Goal: Information Seeking & Learning: Learn about a topic

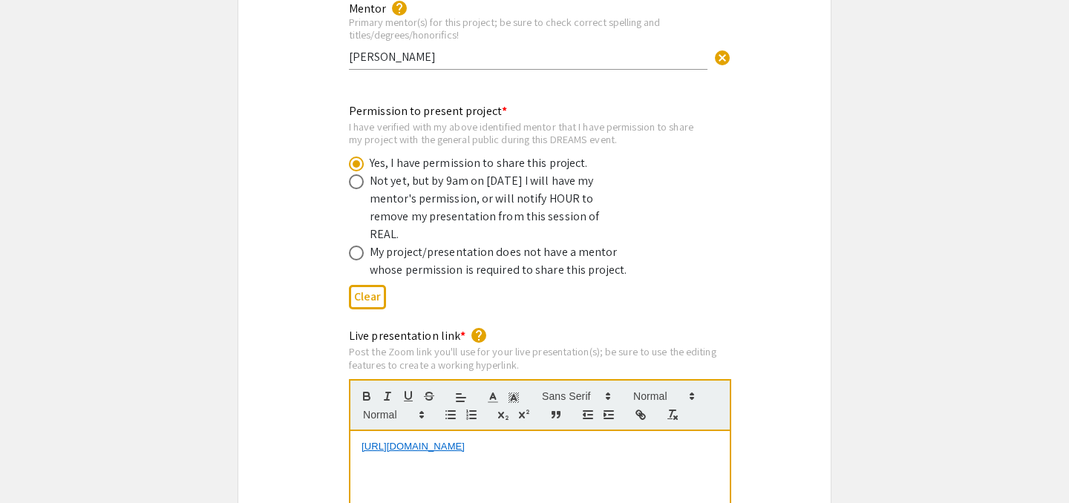
scroll to position [2852, 0]
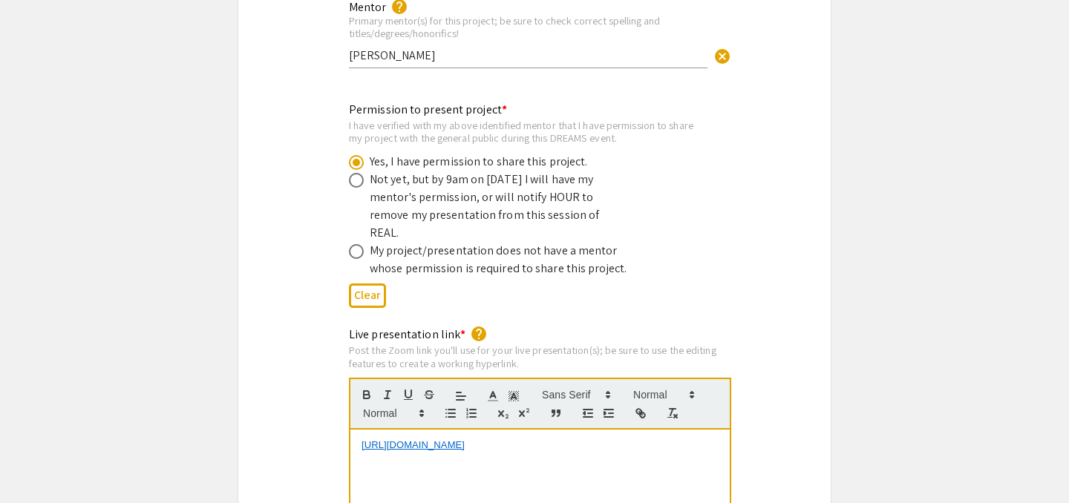
click at [465, 440] on link "[URL][DOMAIN_NAME]" at bounding box center [413, 445] width 103 height 11
click at [571, 439] on p "[URL][DOMAIN_NAME]" at bounding box center [540, 445] width 357 height 13
drag, startPoint x: 559, startPoint y: 411, endPoint x: 250, endPoint y: 409, distance: 308.9
click at [252, 411] on div "Live presentation link * help Post the Zoom link you'll use for your live prese…" at bounding box center [534, 500] width 592 height 349
copy link "[URL][DOMAIN_NAME]"
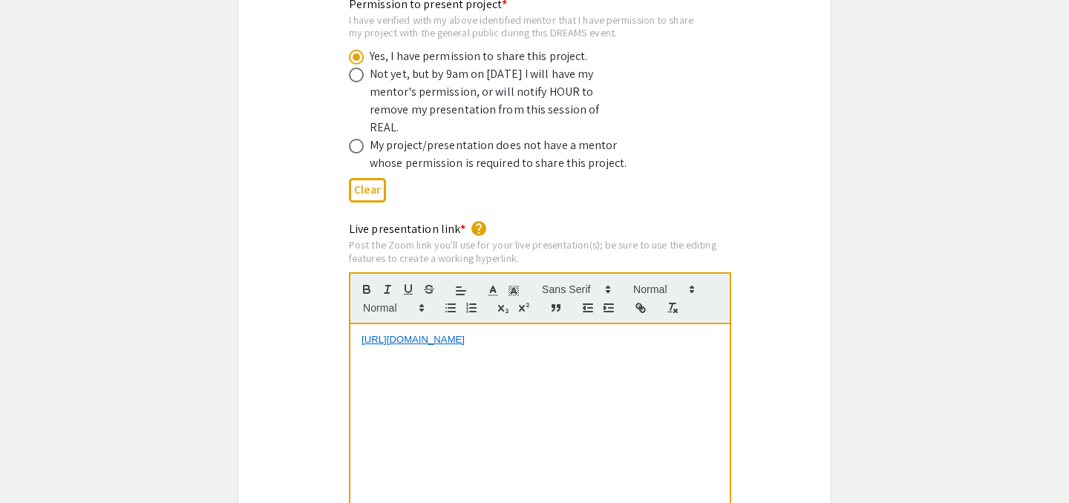
scroll to position [2959, 0]
click at [787, 265] on div "Live presentation link * help Post the Zoom link you'll use for your live prese…" at bounding box center [534, 394] width 592 height 349
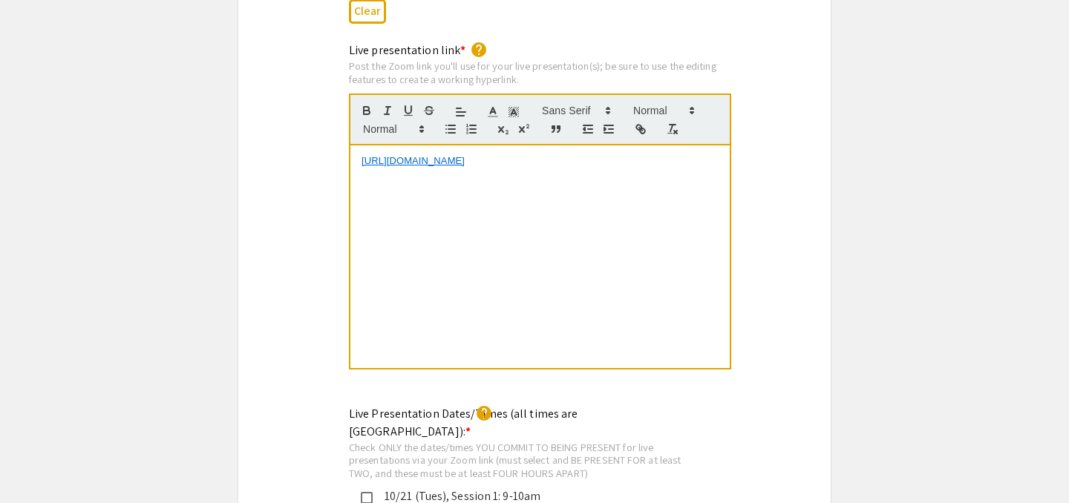
scroll to position [3140, 0]
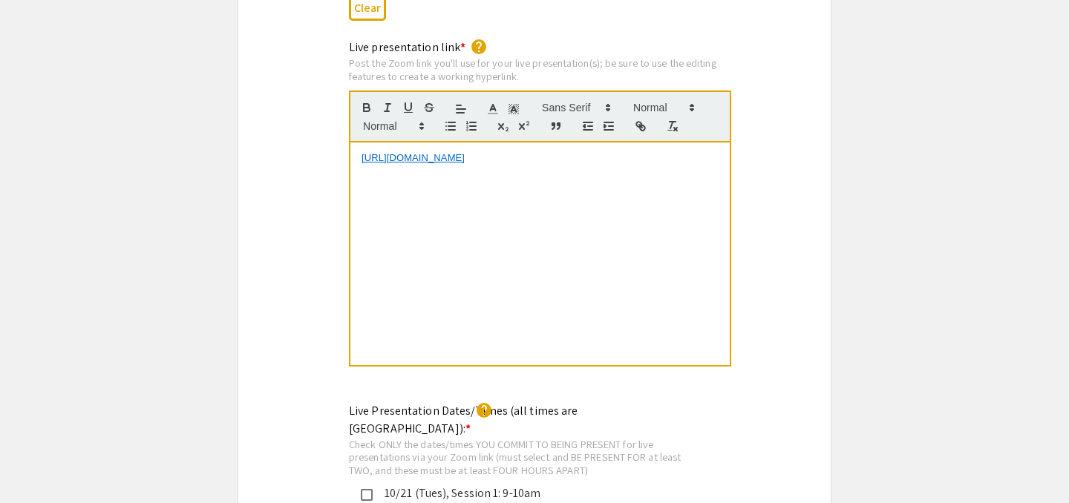
click at [465, 152] on link "[URL][DOMAIN_NAME]" at bounding box center [413, 157] width 103 height 11
click at [647, 216] on div "[URL][DOMAIN_NAME]" at bounding box center [539, 254] width 379 height 223
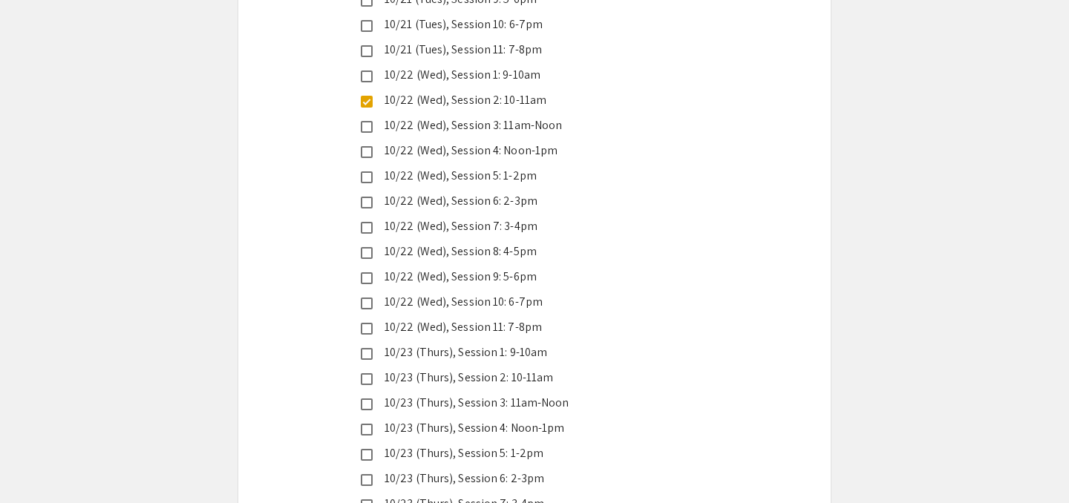
scroll to position [3835, 0]
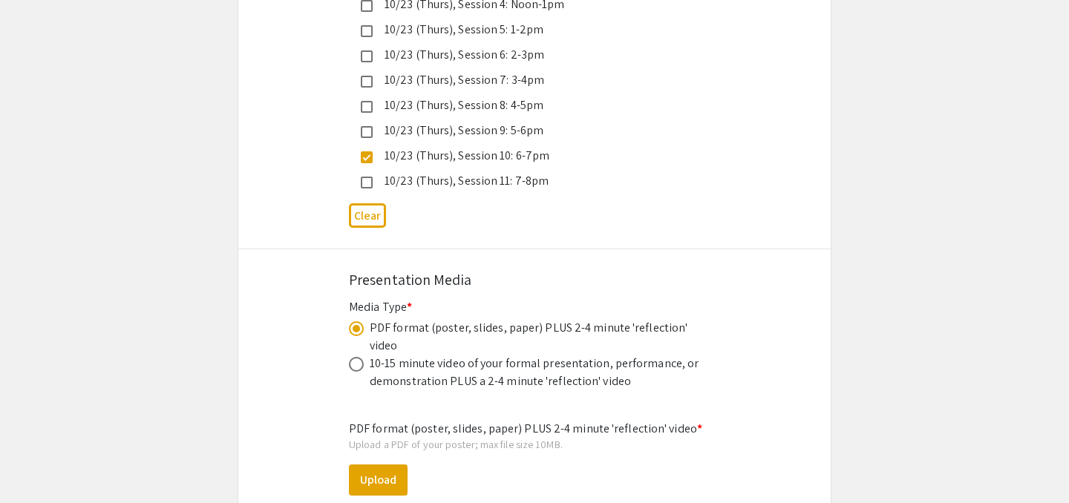
scroll to position [4259, 0]
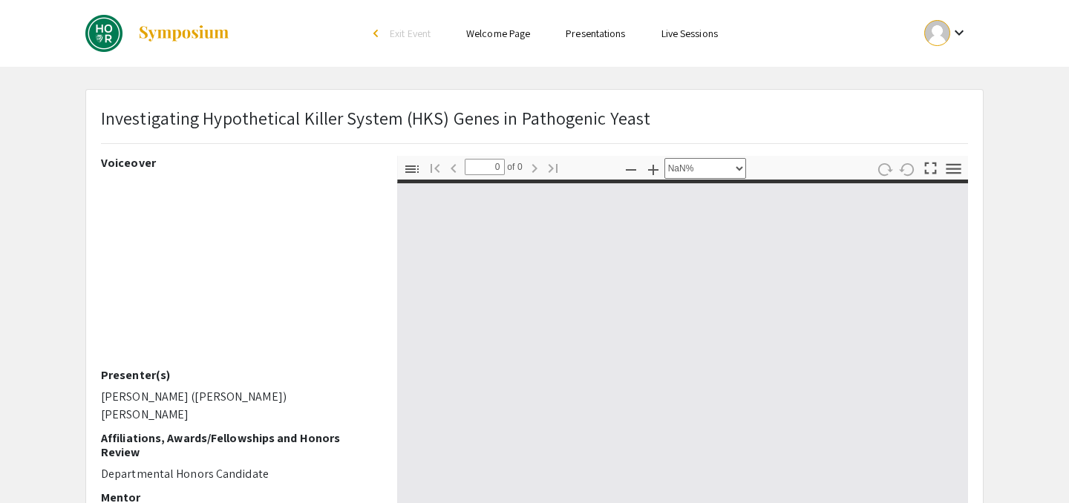
select select "custom"
